Goal: Task Accomplishment & Management: Manage account settings

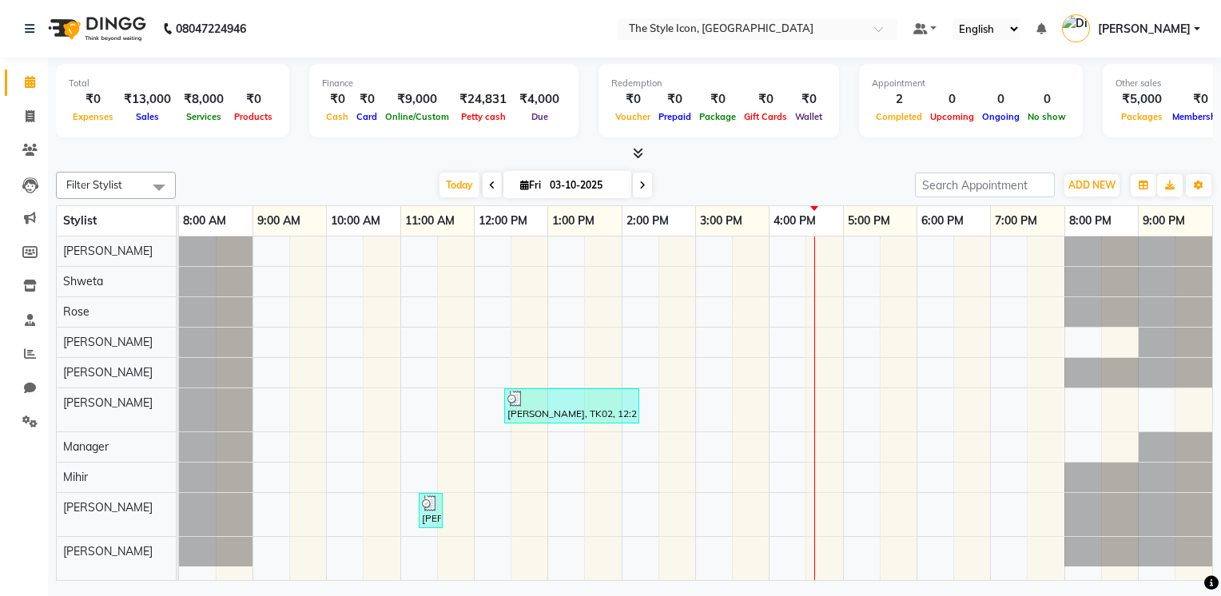
click at [1045, 153] on div at bounding box center [634, 153] width 1157 height 17
click at [821, 173] on div "[DATE] [DATE]" at bounding box center [545, 185] width 723 height 24
click at [789, 37] on input "text" at bounding box center [742, 30] width 232 height 16
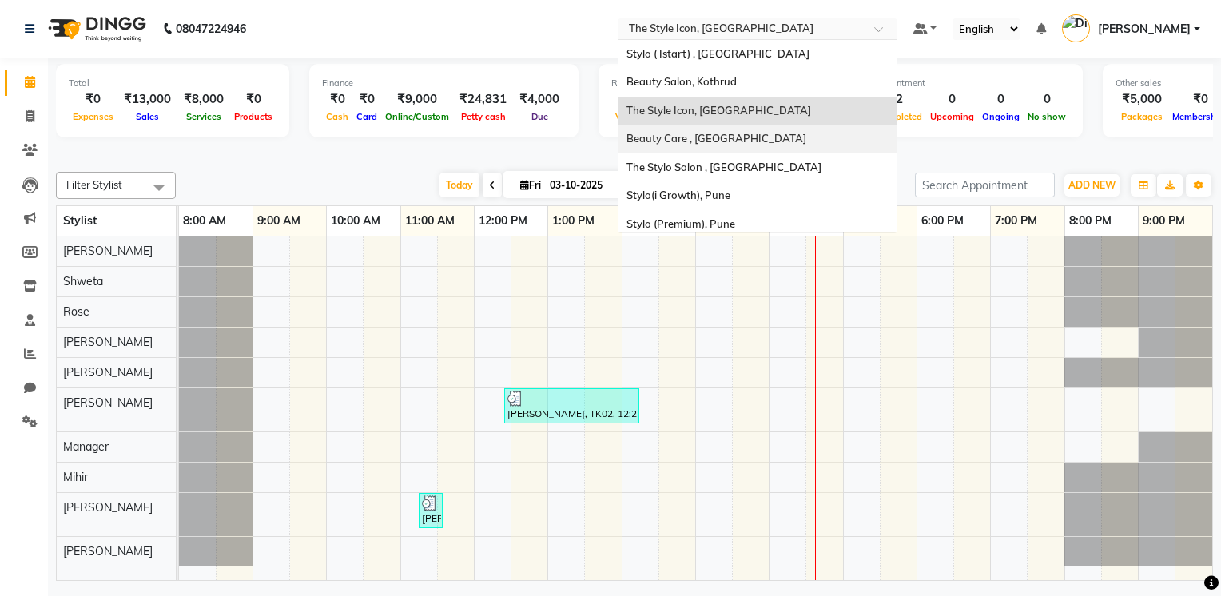
click at [1049, 145] on div at bounding box center [634, 153] width 1157 height 17
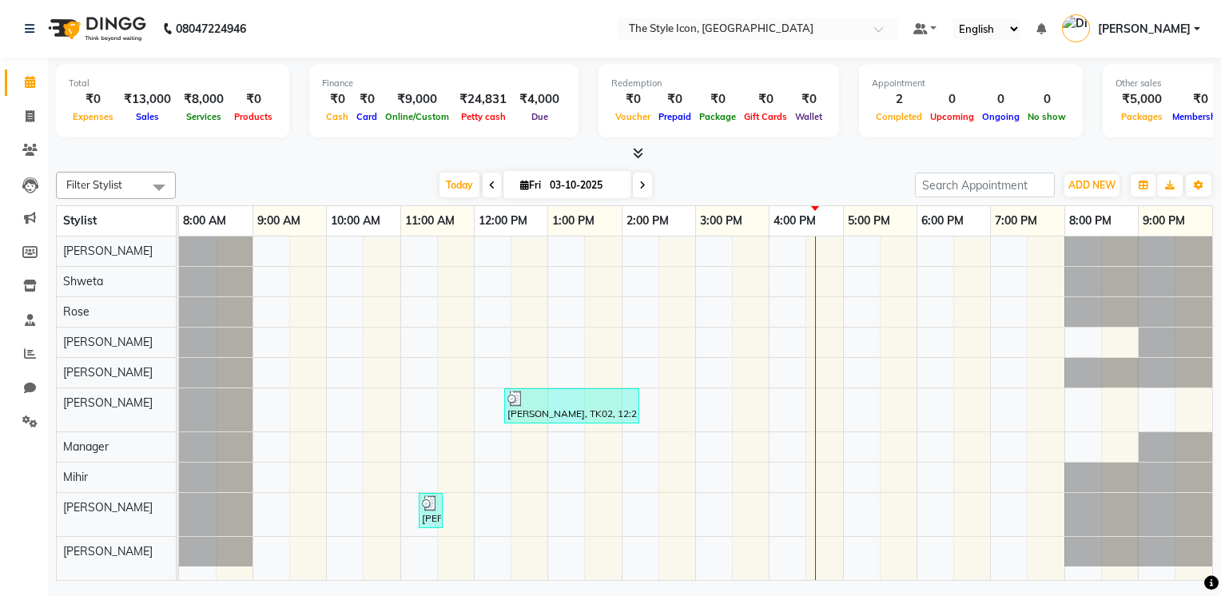
click at [1061, 62] on div "Total ₹0 Expenses ₹13,000 Sales ₹8,000 Services ₹0 Products Finance ₹0 Cash ₹0 …" at bounding box center [634, 110] width 1157 height 105
click at [1183, 24] on span "[PERSON_NAME]" at bounding box center [1144, 29] width 93 height 17
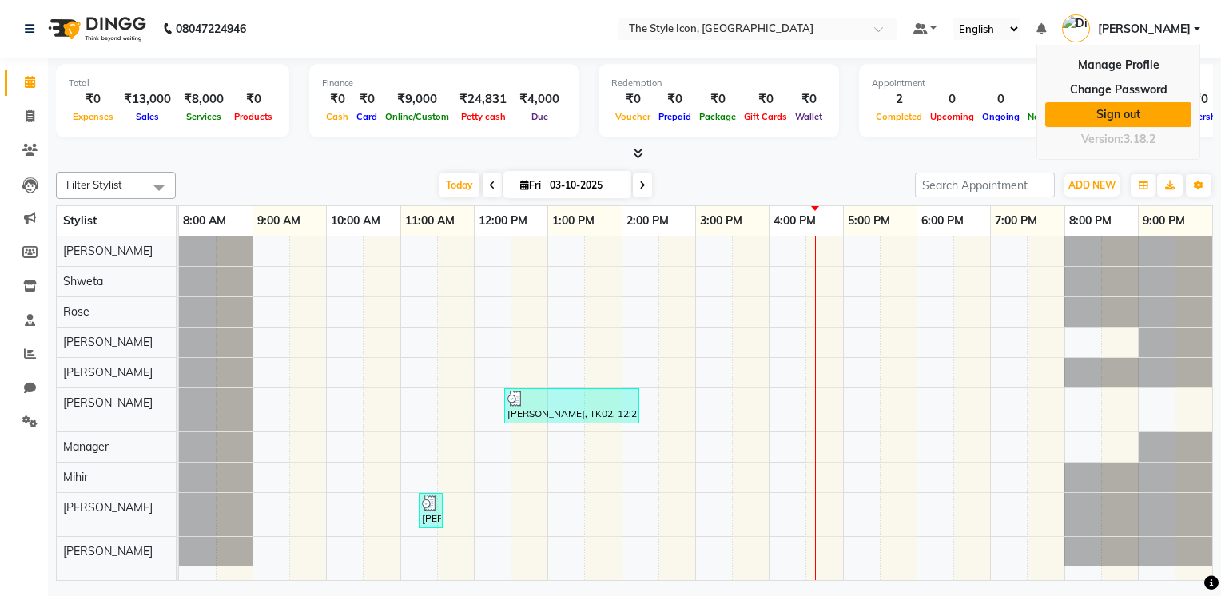
click at [1148, 112] on link "Sign out" at bounding box center [1118, 114] width 146 height 25
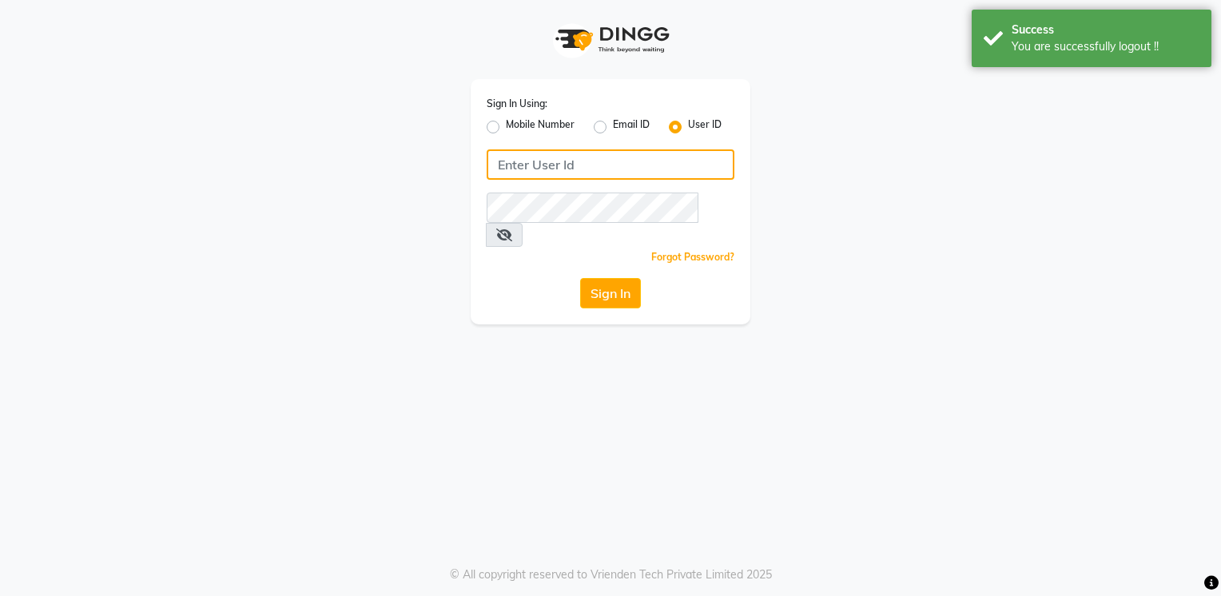
type input "8275302900"
click at [598, 164] on input "8275302900" at bounding box center [611, 164] width 248 height 30
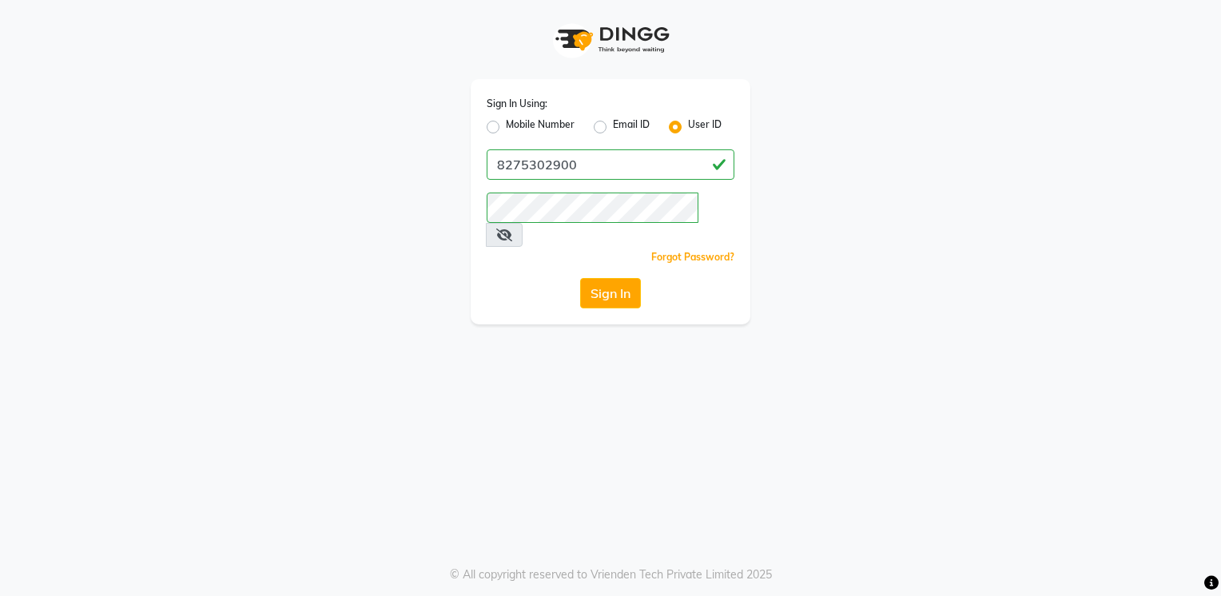
click at [613, 127] on label "Email ID" at bounding box center [631, 126] width 37 height 19
click at [613, 127] on input "Email ID" at bounding box center [618, 122] width 10 height 10
radio input "true"
radio input "false"
click at [688, 126] on label "User ID" at bounding box center [705, 126] width 34 height 19
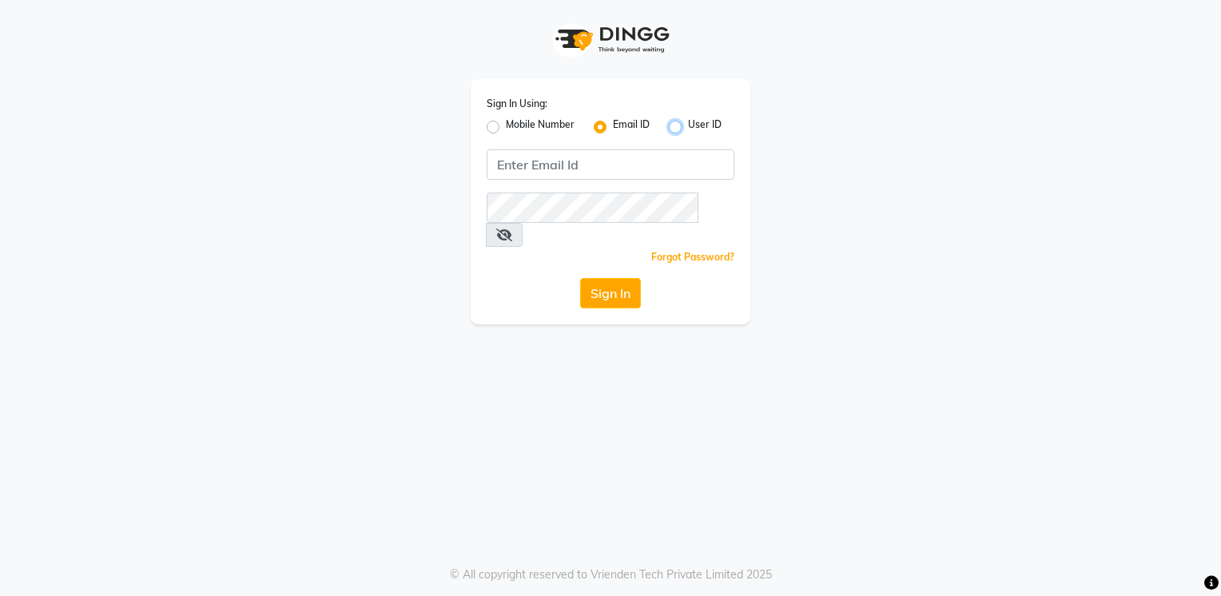
click at [688, 126] on input "User ID" at bounding box center [693, 122] width 10 height 10
radio input "true"
radio input "false"
click at [554, 121] on label "Mobile Number" at bounding box center [540, 126] width 69 height 19
click at [516, 121] on input "Mobile Number" at bounding box center [511, 122] width 10 height 10
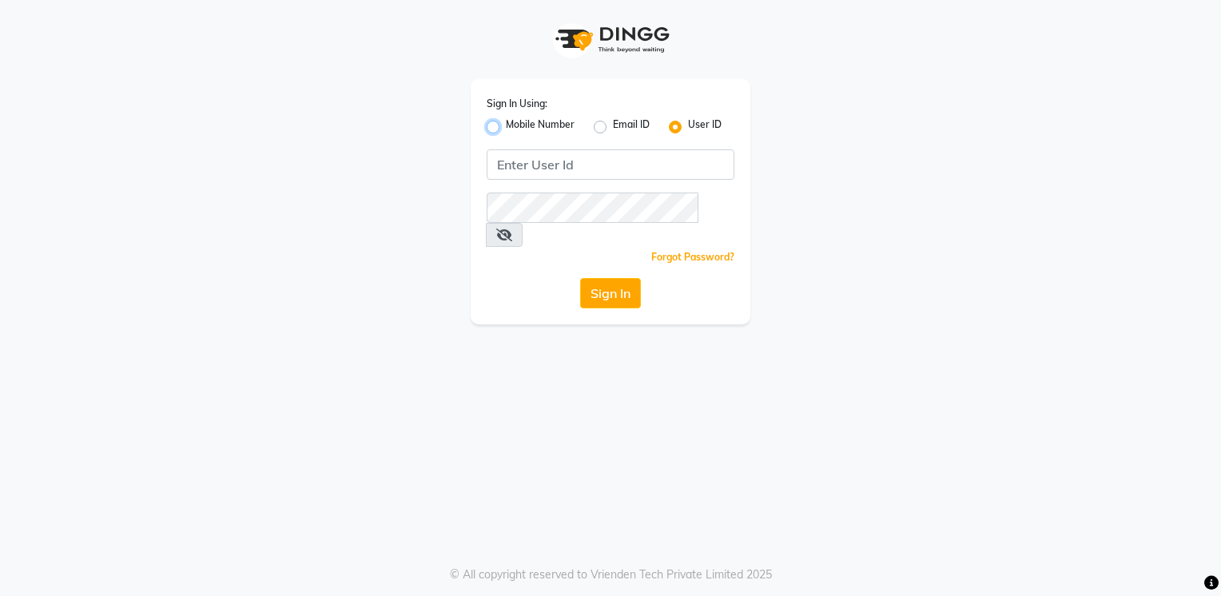
radio input "true"
click at [688, 126] on label "User ID" at bounding box center [705, 126] width 34 height 19
click at [688, 126] on input "User ID" at bounding box center [693, 122] width 10 height 10
radio input "true"
radio input "false"
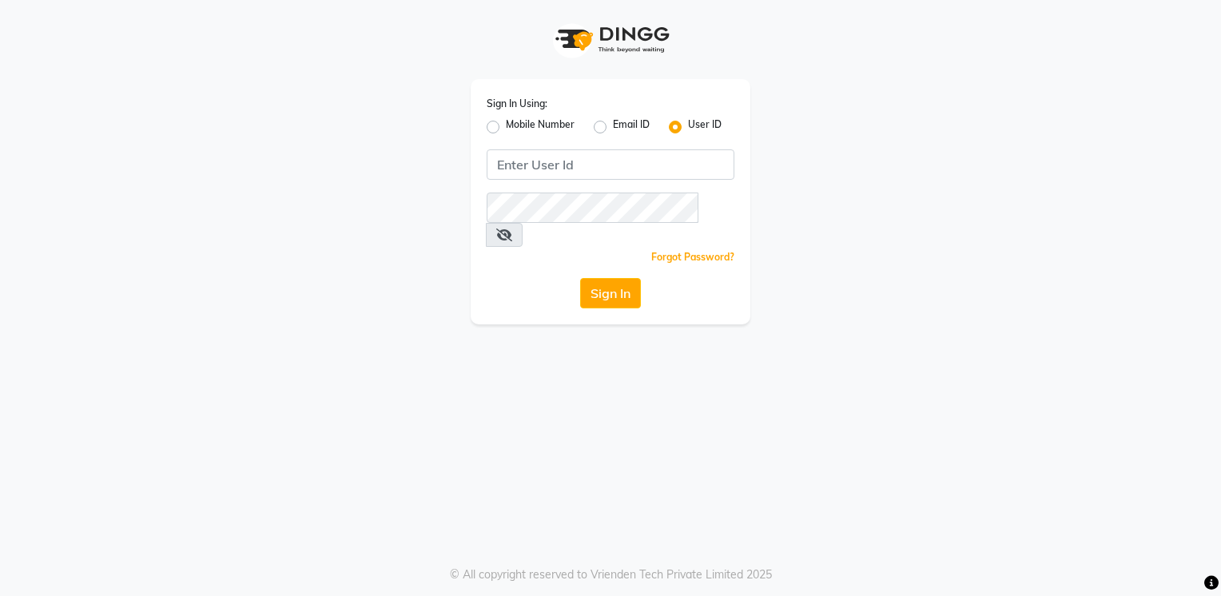
click at [685, 378] on div "Sign In Using: Mobile Number Email ID User ID Remember me Forgot Password? Sign…" at bounding box center [610, 298] width 1221 height 596
click at [672, 165] on input "Username" at bounding box center [611, 164] width 248 height 30
click at [679, 168] on input "Username" at bounding box center [611, 164] width 248 height 30
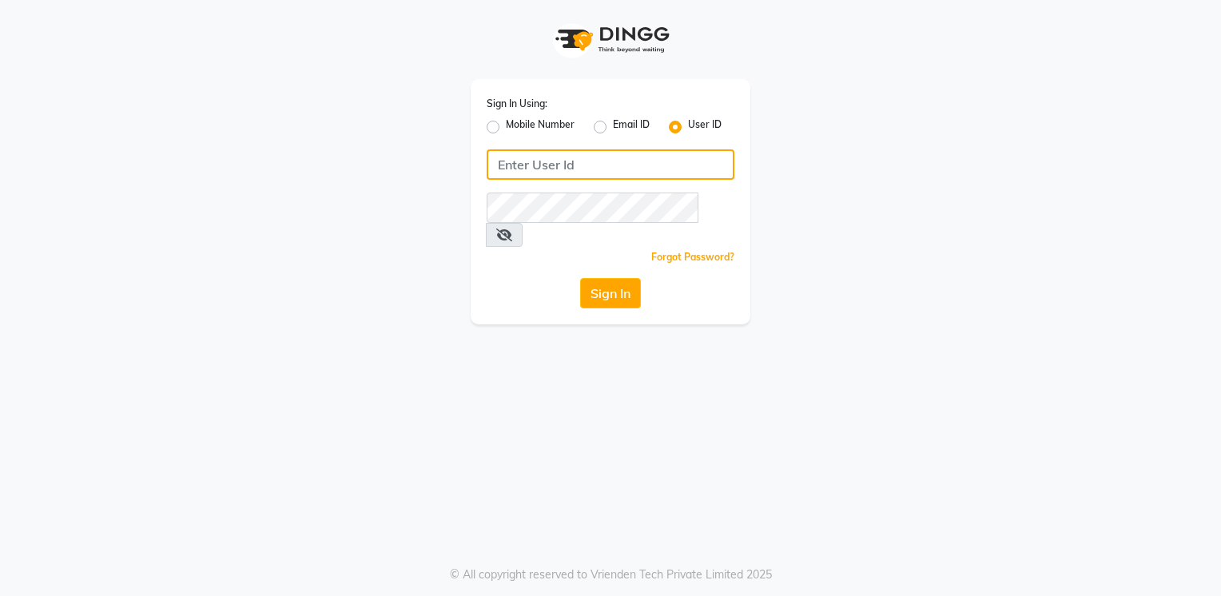
type input "8275302900"
click at [620, 172] on input "8275302900" at bounding box center [611, 164] width 248 height 30
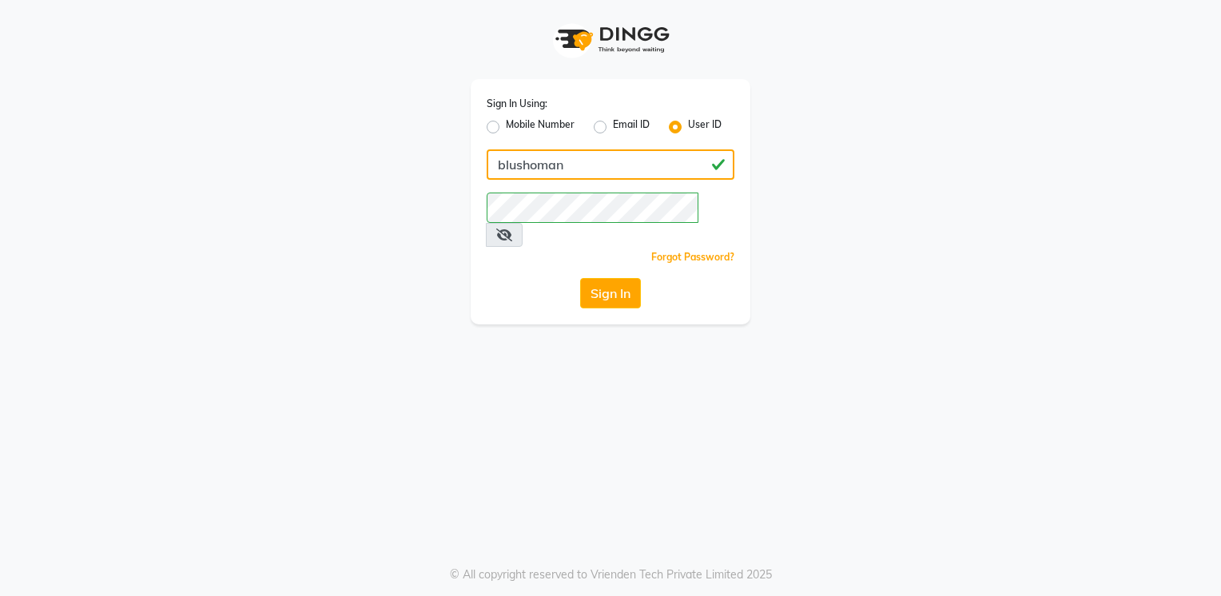
type input "blushoman"
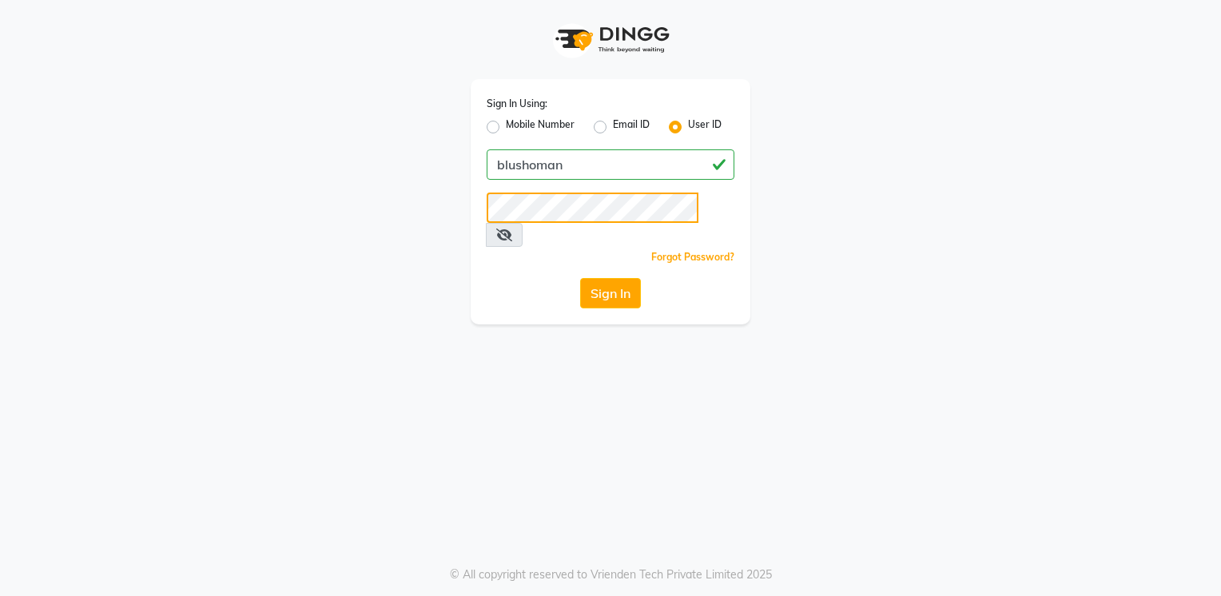
click at [580, 278] on button "Sign In" at bounding box center [610, 293] width 61 height 30
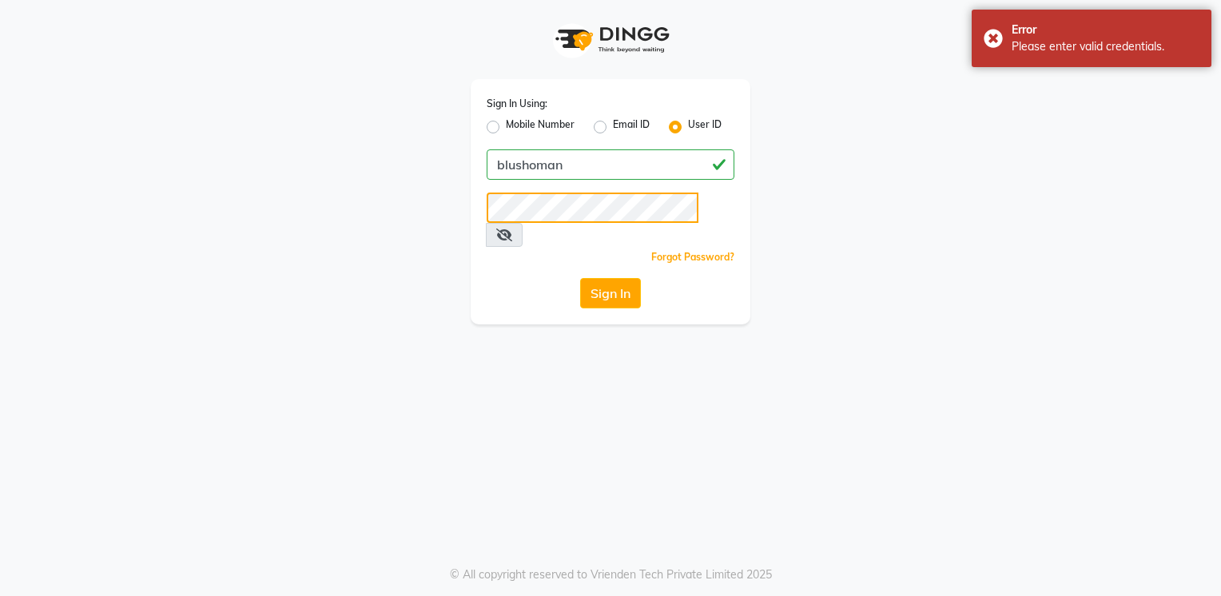
click at [580, 278] on button "Sign In" at bounding box center [610, 293] width 61 height 30
click at [502, 249] on div "Forgot Password?" at bounding box center [611, 257] width 248 height 17
click at [597, 278] on button "Sign In" at bounding box center [610, 293] width 61 height 30
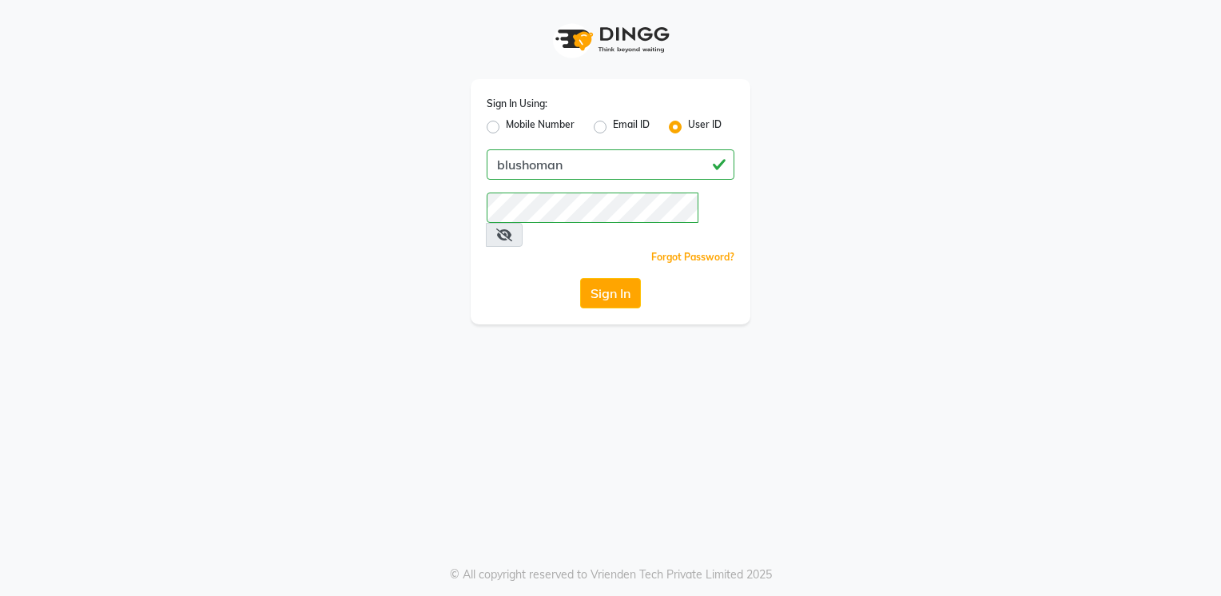
click at [973, 121] on div "Sign In Using: Mobile Number Email ID User ID blushoman Remember me Forgot Pass…" at bounding box center [610, 162] width 911 height 324
